Goal: Task Accomplishment & Management: Use online tool/utility

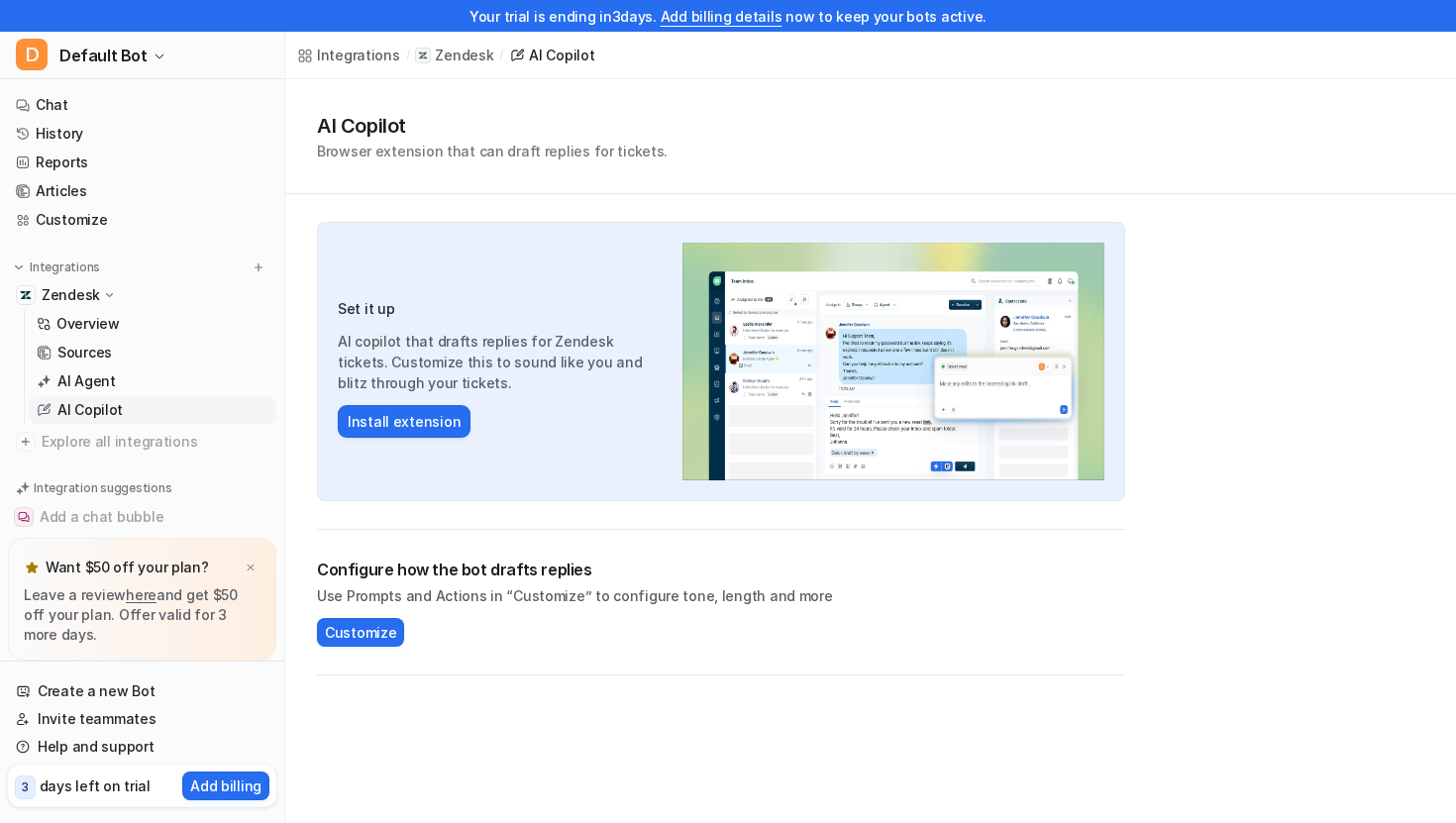
click at [104, 419] on p "AI Copilot" at bounding box center [91, 410] width 66 height 20
click at [102, 330] on p "Overview" at bounding box center [89, 324] width 64 height 20
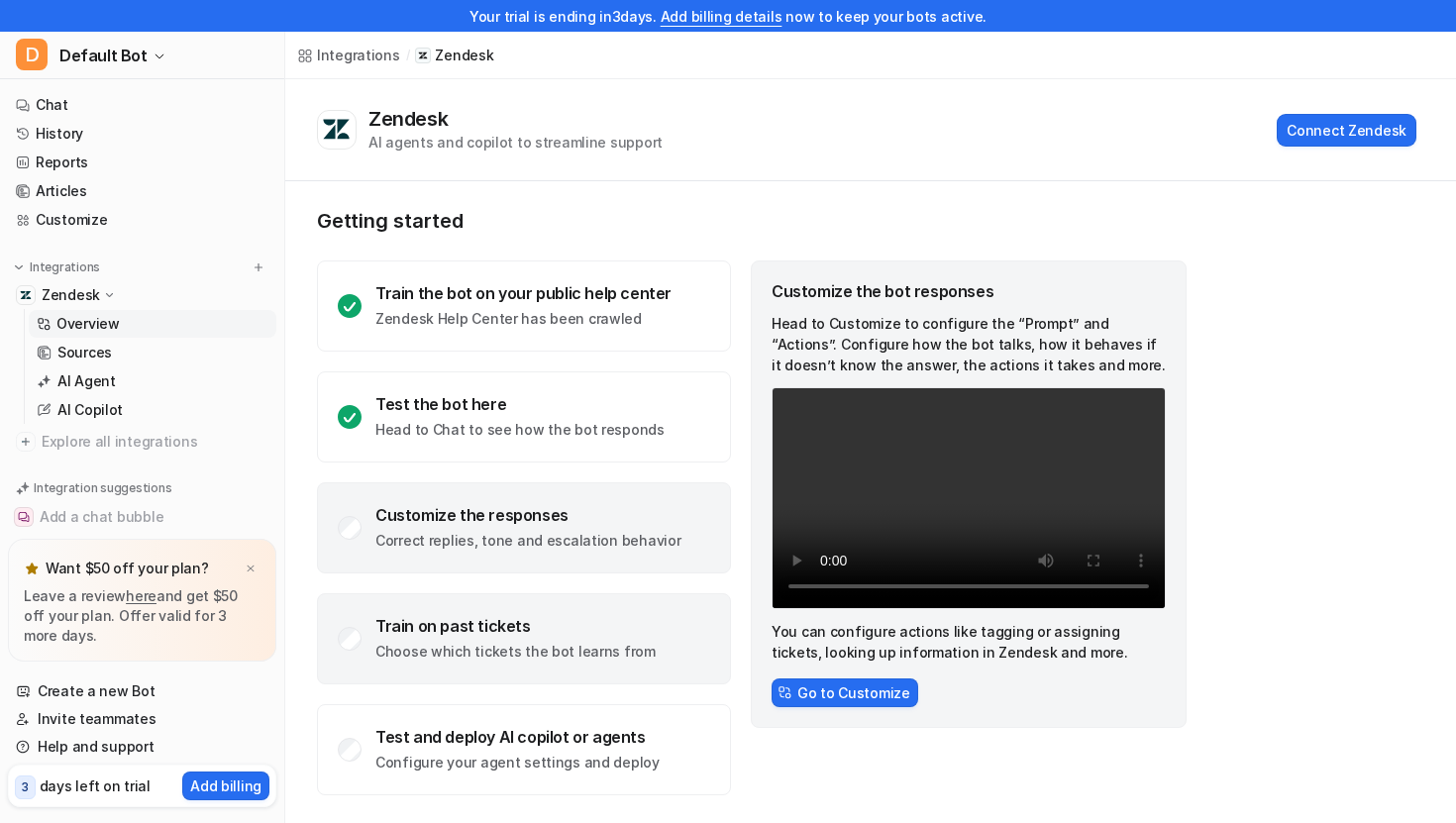
click at [520, 660] on p "Choose which tickets the bot learns from" at bounding box center [515, 652] width 280 height 20
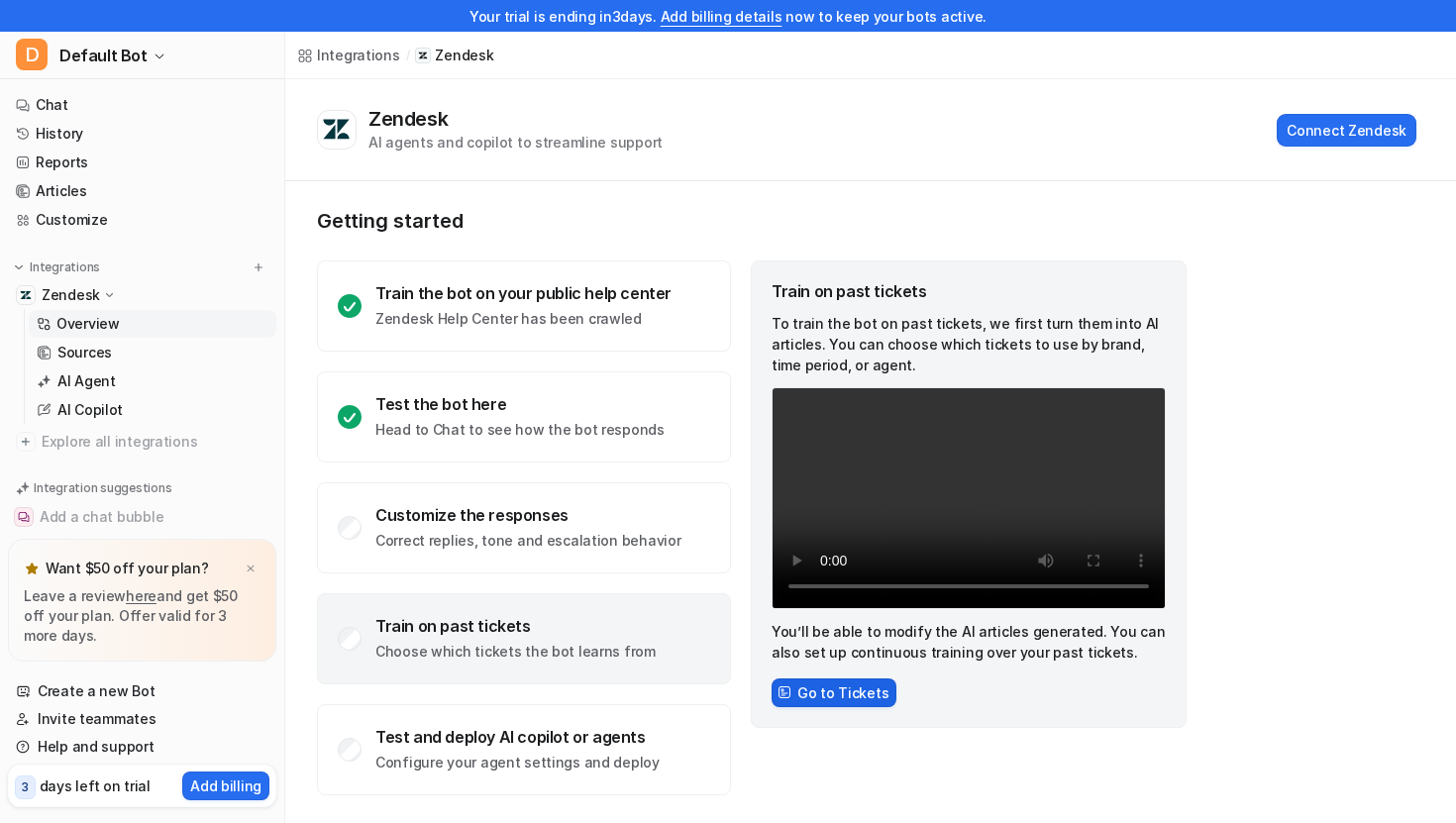
click at [818, 692] on button "Go to Tickets" at bounding box center [834, 692] width 125 height 29
